Goal: Transaction & Acquisition: Download file/media

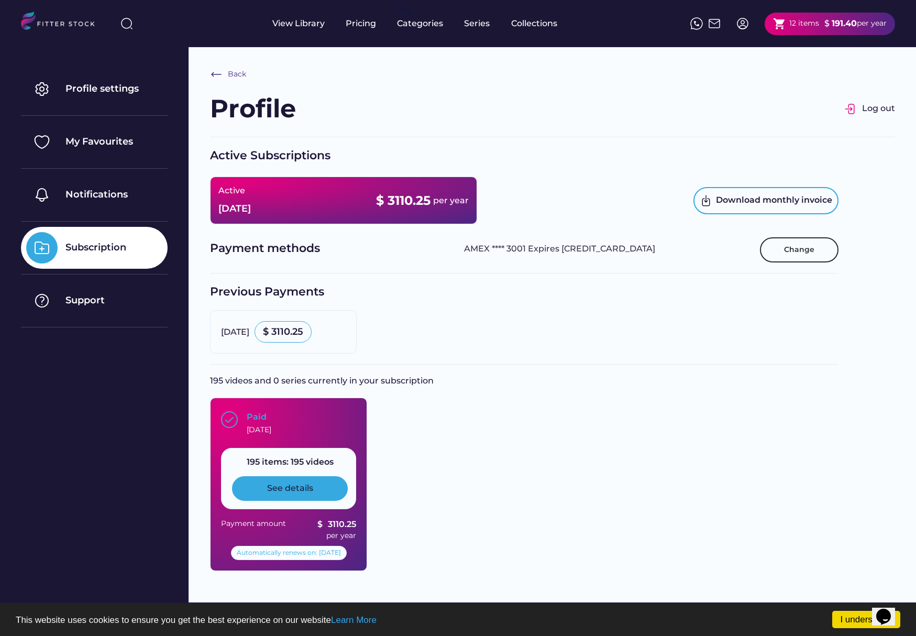
click at [329, 482] on div "See details" at bounding box center [290, 488] width 116 height 24
click at [296, 492] on div "See details" at bounding box center [290, 489] width 46 height 12
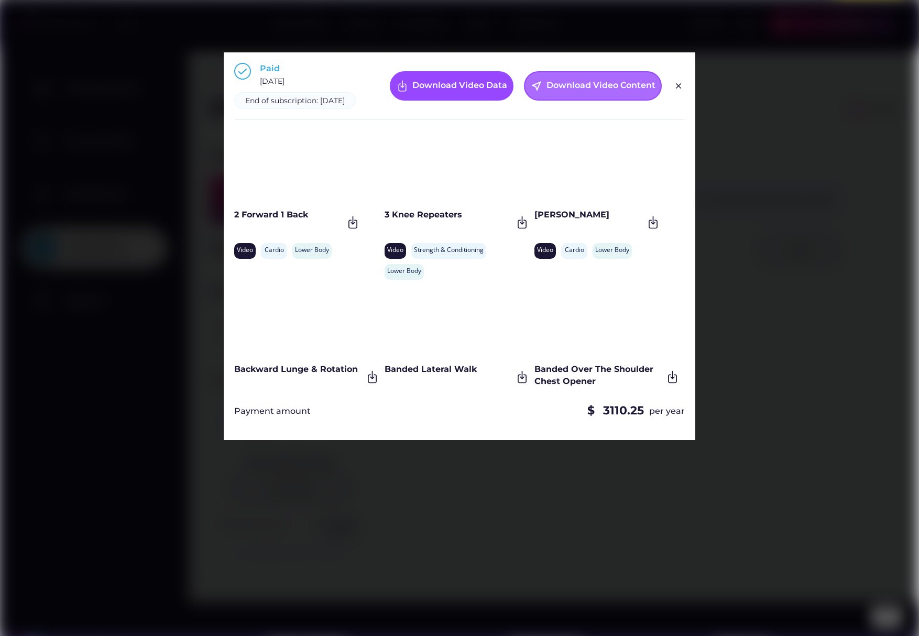
click at [554, 99] on div "near_me Download Video Content" at bounding box center [593, 85] width 138 height 29
click at [679, 92] on img at bounding box center [678, 86] width 13 height 13
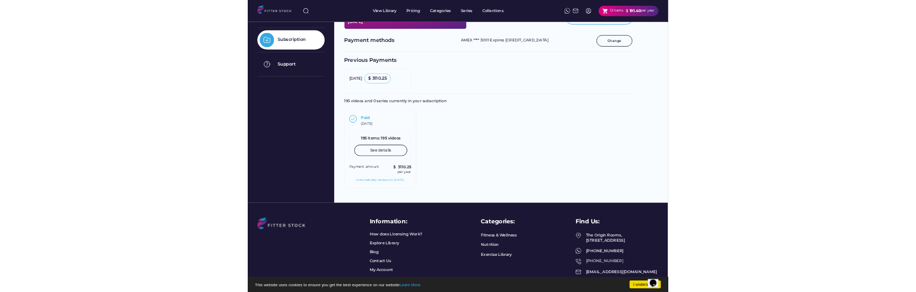
scroll to position [169, 0]
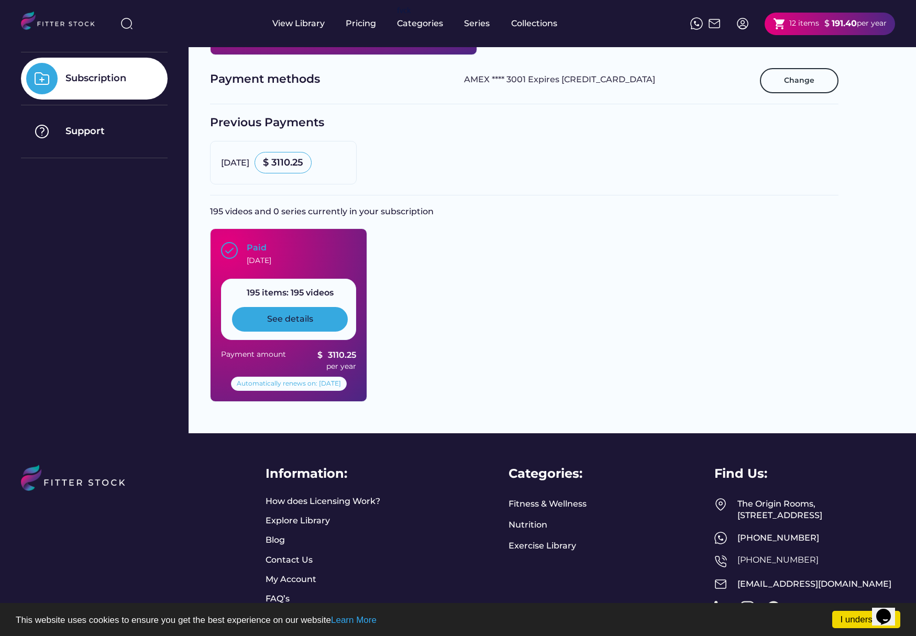
click at [307, 317] on div "See details" at bounding box center [290, 319] width 46 height 12
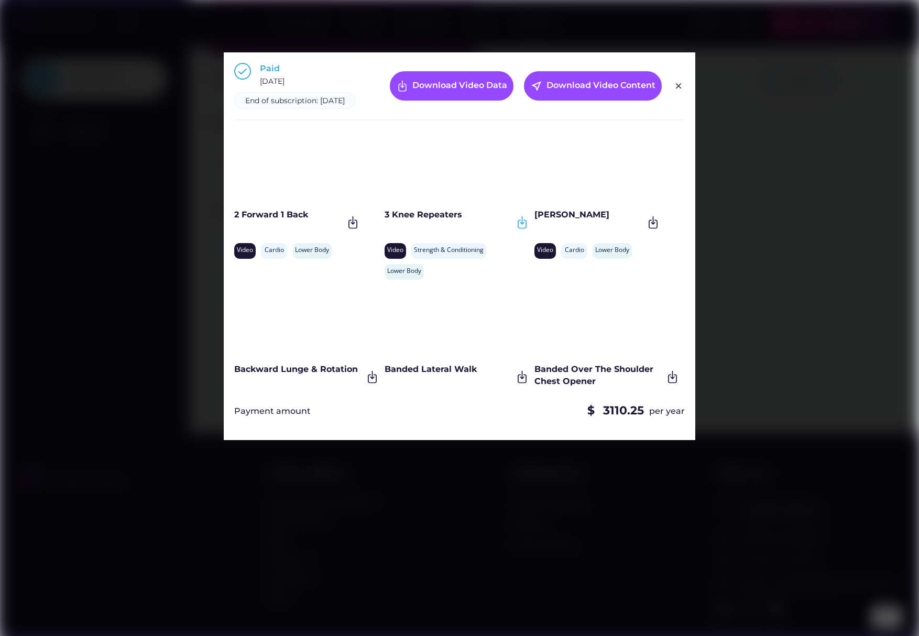
click at [519, 230] on img at bounding box center [522, 222] width 14 height 14
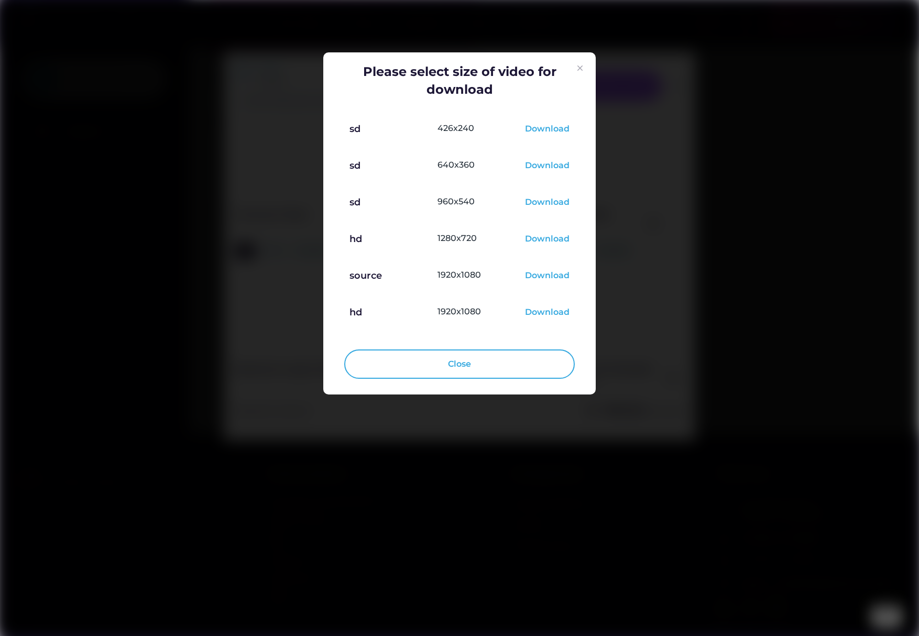
click at [579, 71] on img at bounding box center [580, 68] width 13 height 13
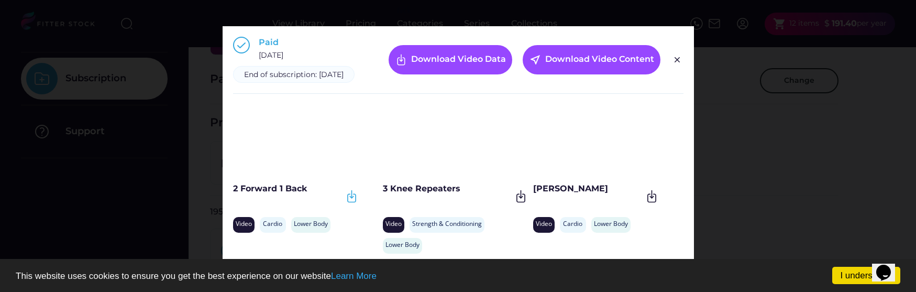
click at [348, 203] on img at bounding box center [352, 196] width 14 height 14
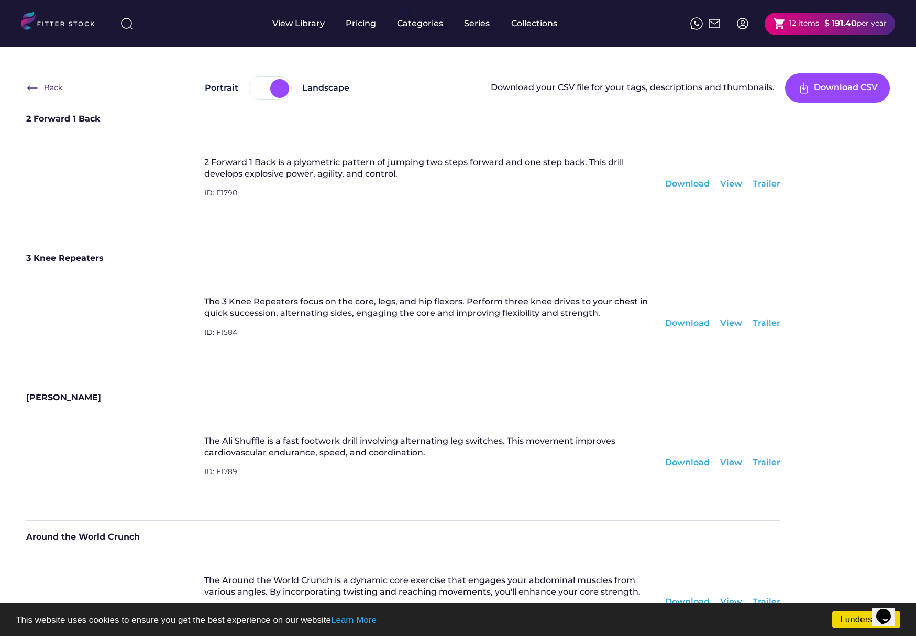
click at [232, 191] on div "ID: F1790" at bounding box center [429, 200] width 451 height 24
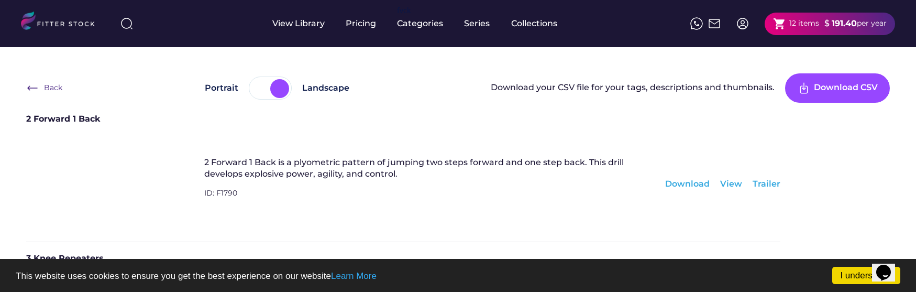
click at [289, 194] on div "ID: F1790" at bounding box center [429, 200] width 451 height 24
